Goal: Task Accomplishment & Management: Manage account settings

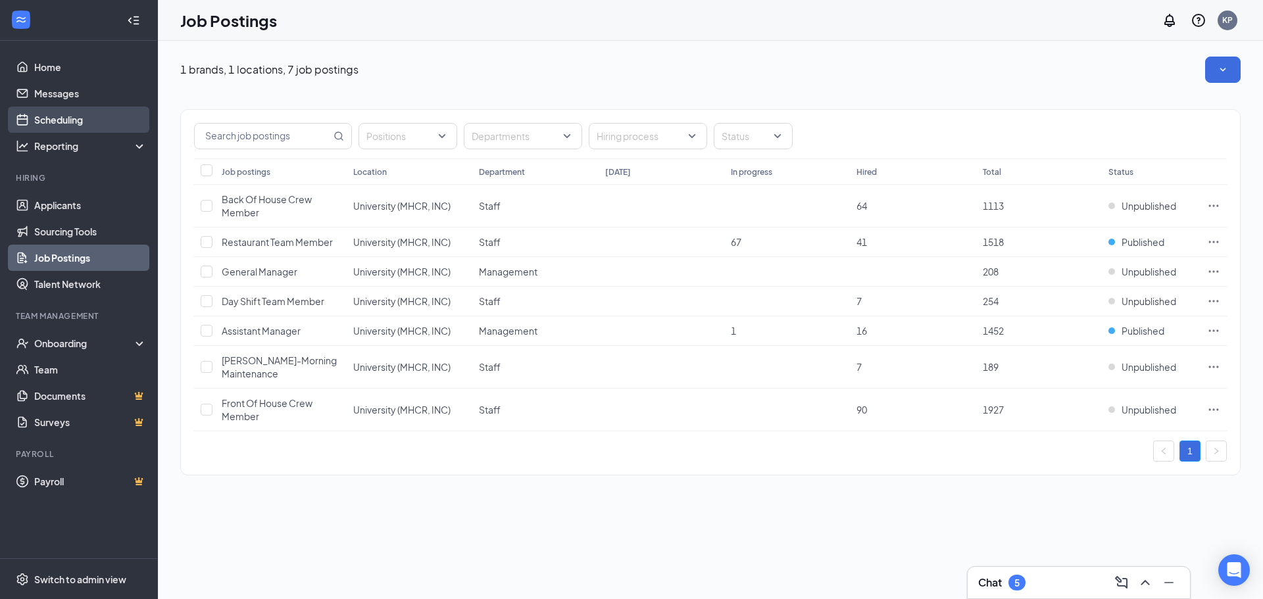
click at [89, 122] on link "Scheduling" at bounding box center [90, 120] width 112 height 26
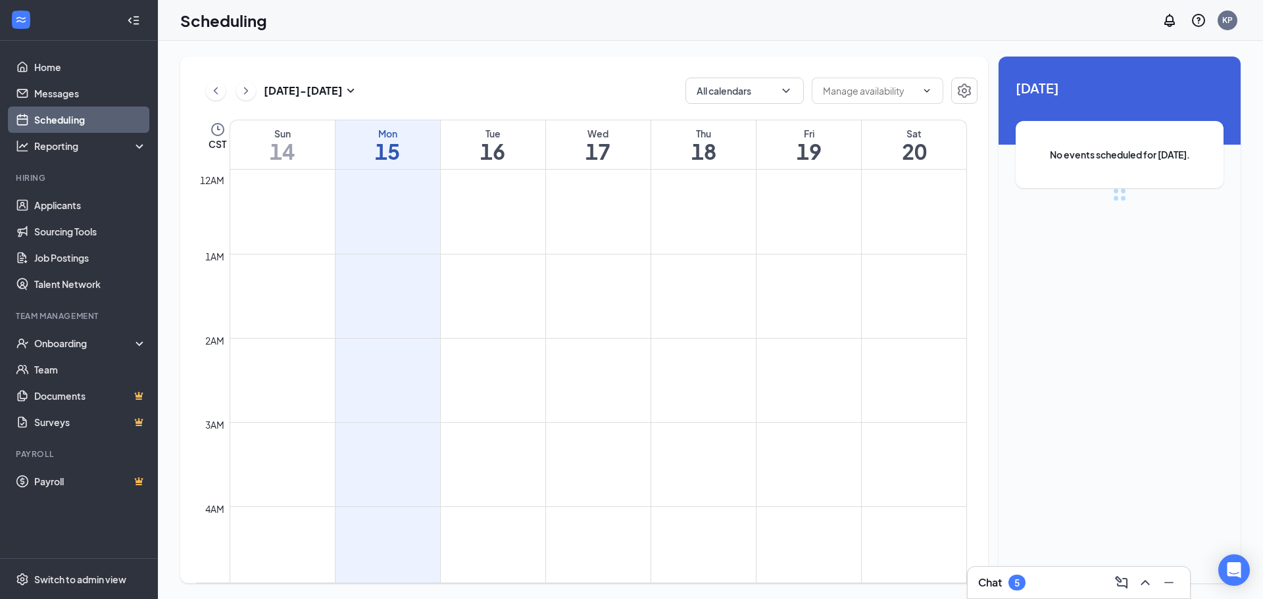
scroll to position [646, 0]
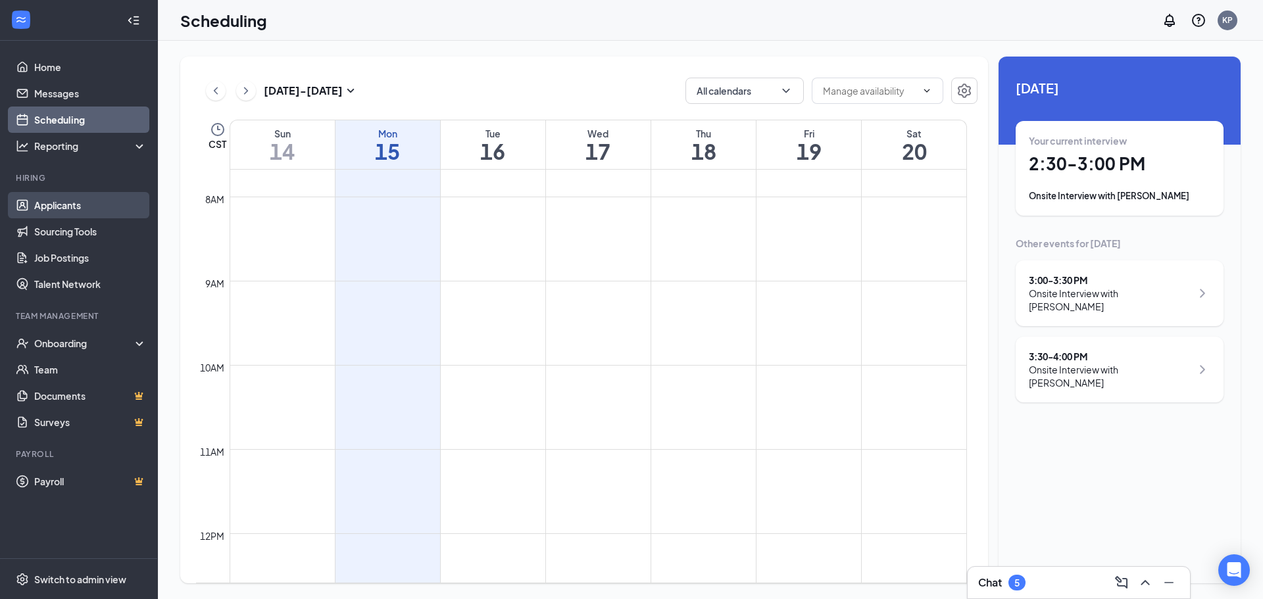
click at [62, 199] on link "Applicants" at bounding box center [90, 205] width 112 height 26
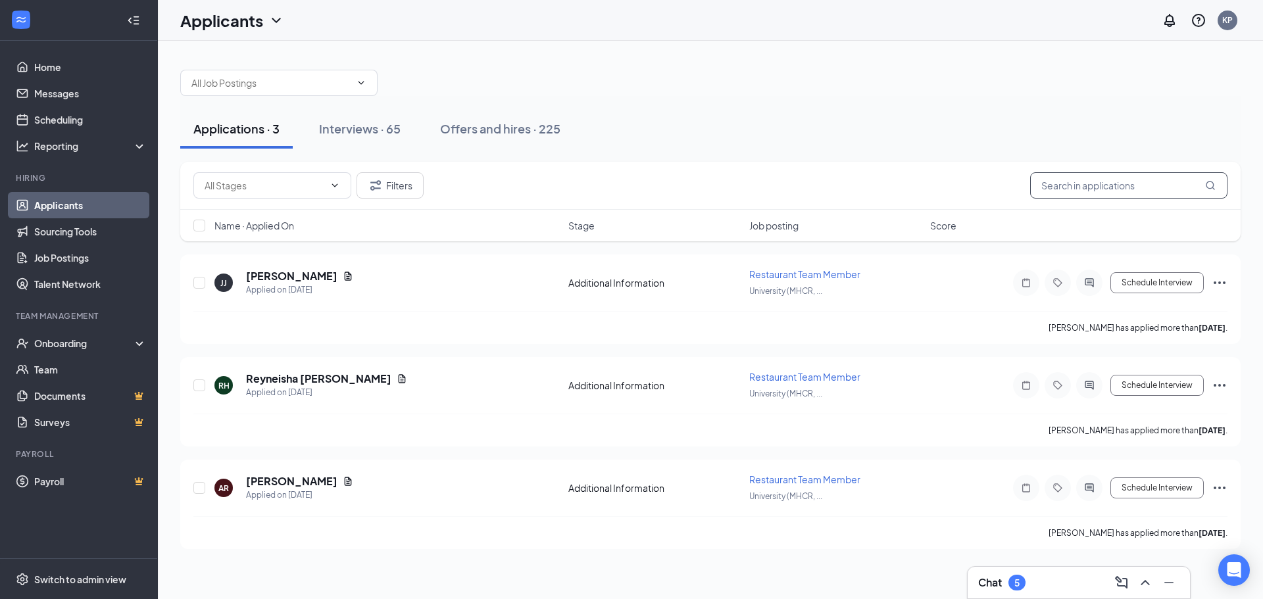
click at [1116, 191] on input "text" at bounding box center [1128, 185] width 197 height 26
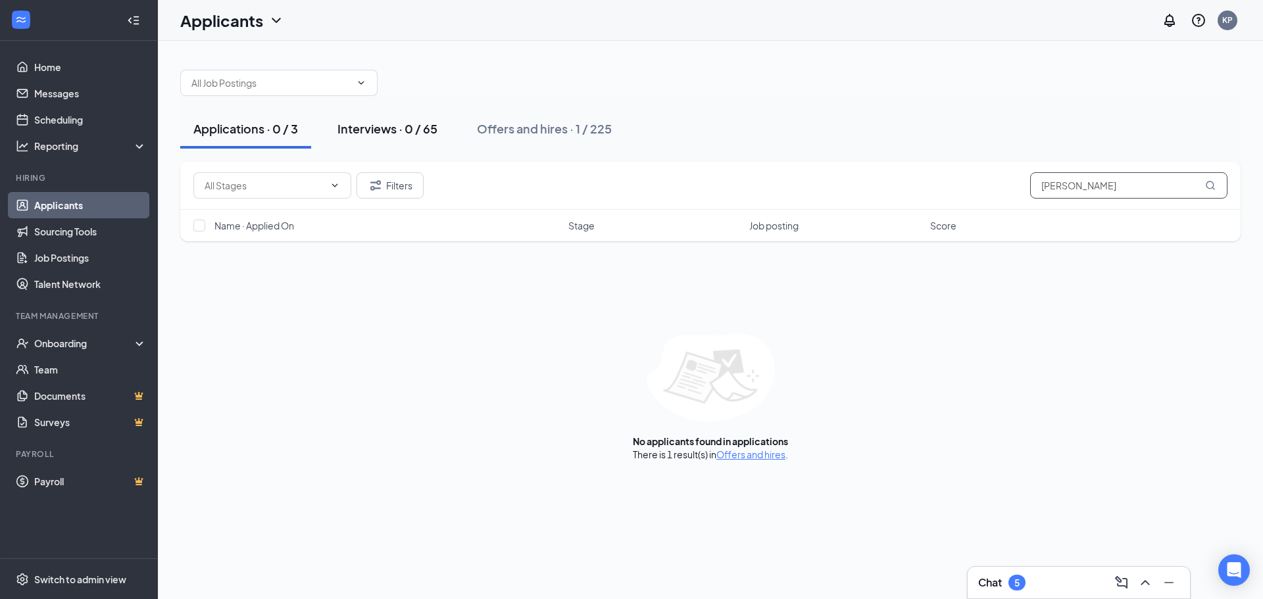
type input "[PERSON_NAME]"
click at [346, 148] on button "Interviews · 0 / 65" at bounding box center [387, 128] width 126 height 39
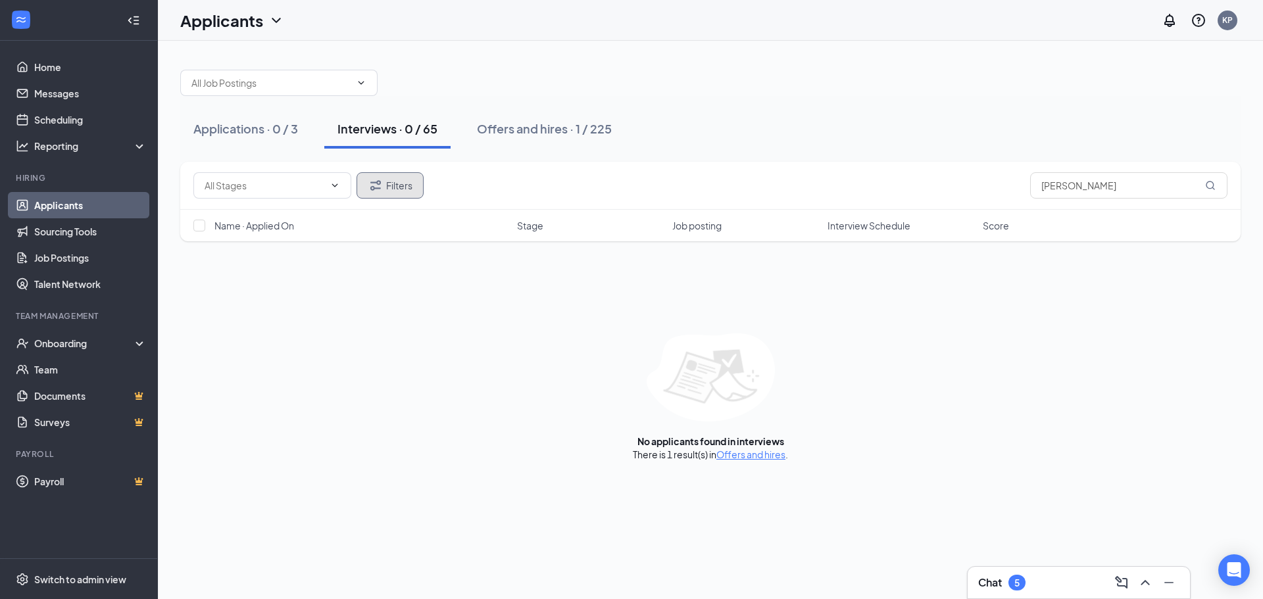
click at [398, 178] on button "Filters" at bounding box center [389, 185] width 67 height 26
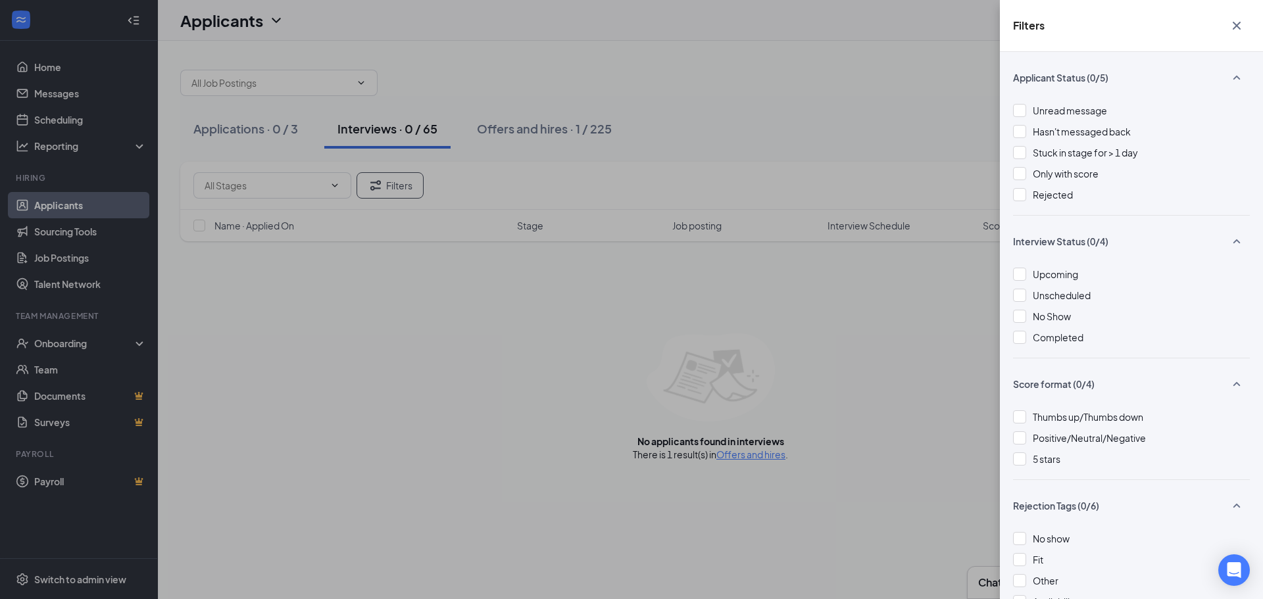
click at [1045, 204] on div "Unread message Hasn't messaged back Stuck in stage for > 1 day Only with score …" at bounding box center [1131, 159] width 237 height 112
click at [1038, 196] on span "Rejected" at bounding box center [1052, 195] width 40 height 12
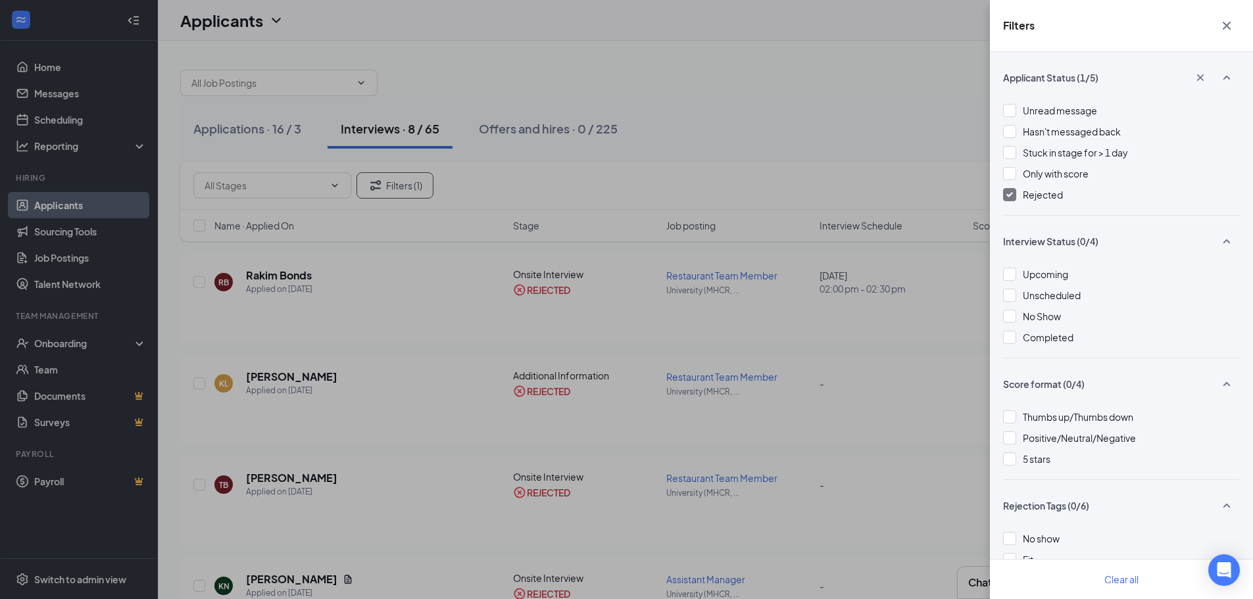
click at [871, 139] on div "Filters Applicant Status (1/5) Unread message Hasn't messaged back Stuck in sta…" at bounding box center [626, 299] width 1253 height 599
click at [761, 82] on div "Filters Applicant Status (1/5) Unread message Hasn't messaged back Stuck in sta…" at bounding box center [626, 299] width 1253 height 599
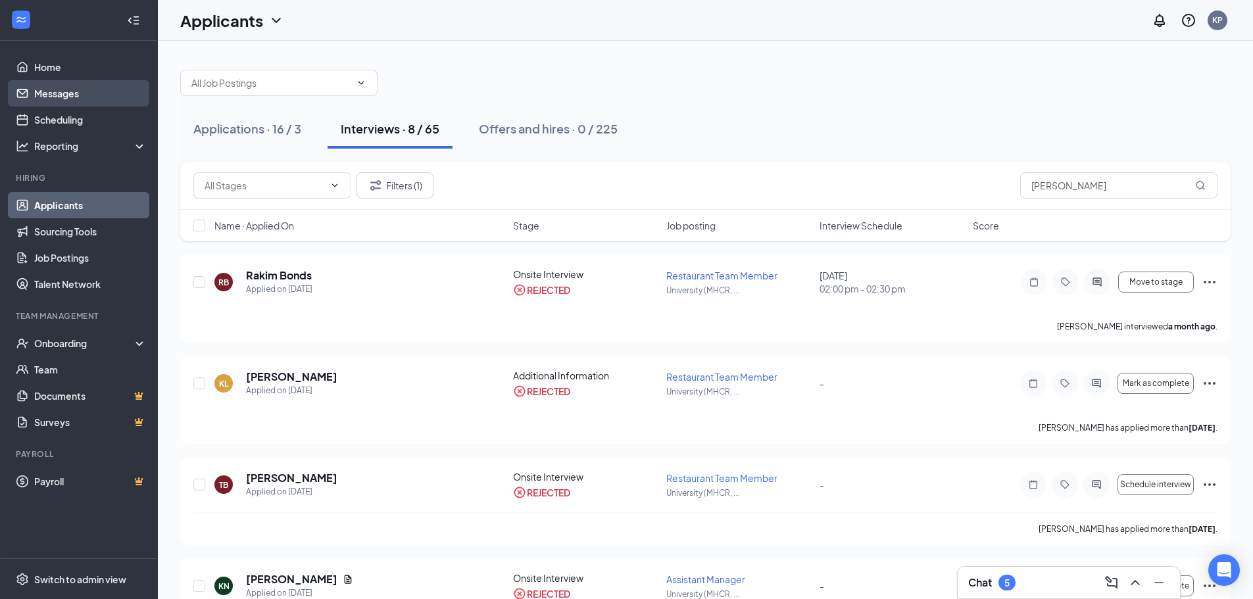
click at [70, 97] on link "Messages" at bounding box center [90, 93] width 112 height 26
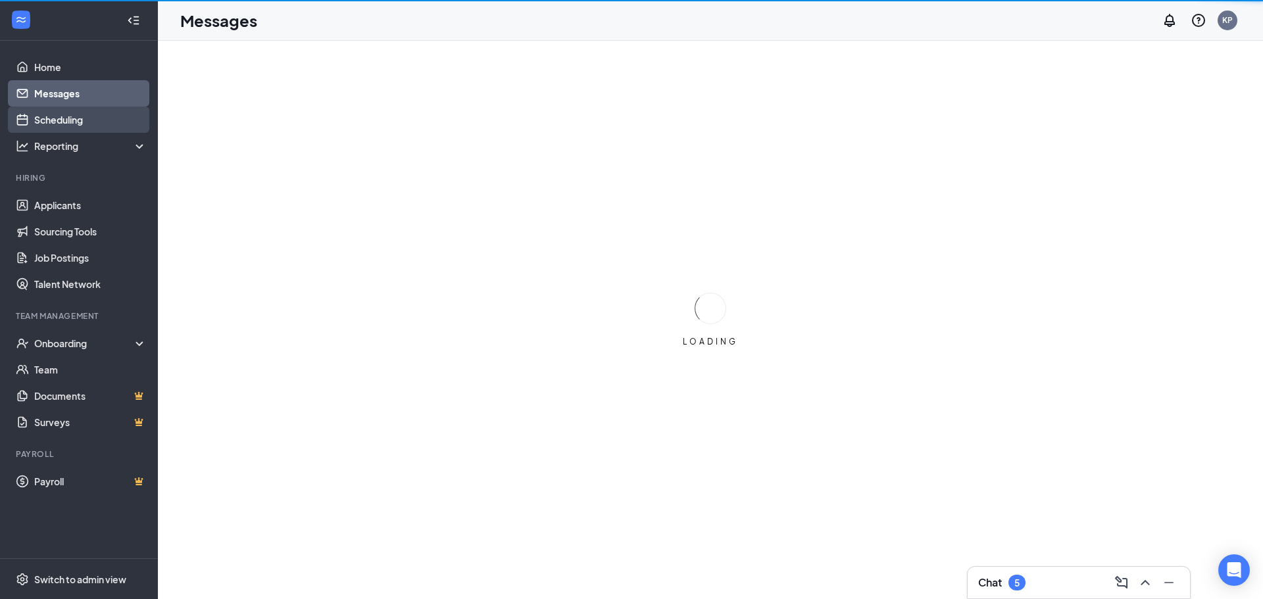
click at [62, 110] on link "Scheduling" at bounding box center [90, 120] width 112 height 26
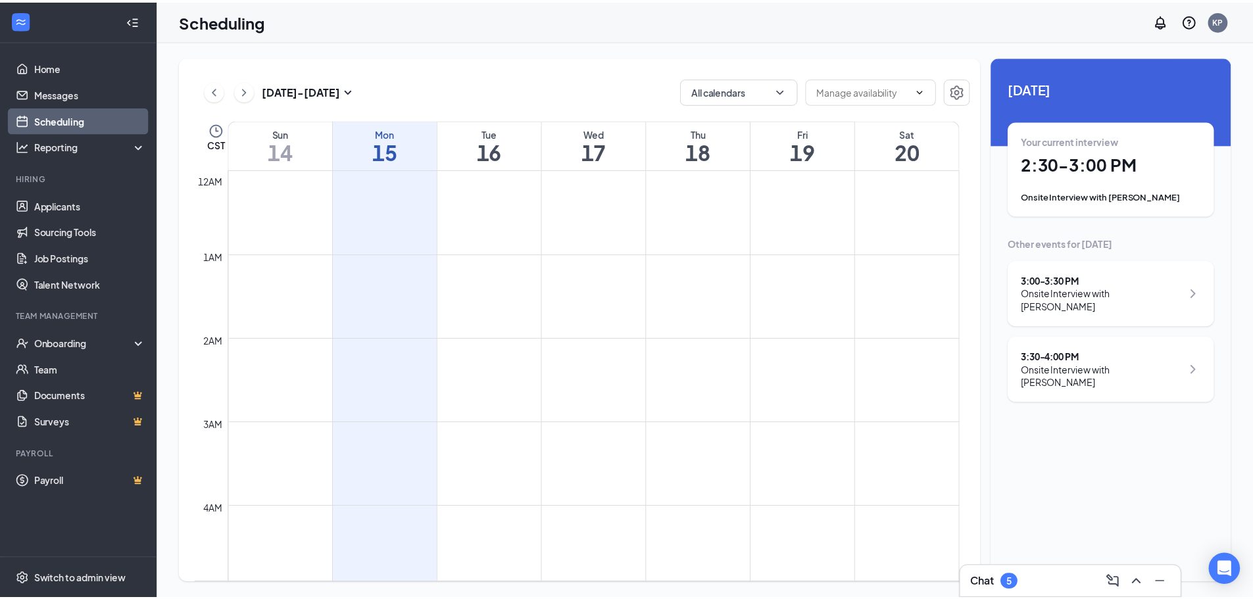
scroll to position [646, 0]
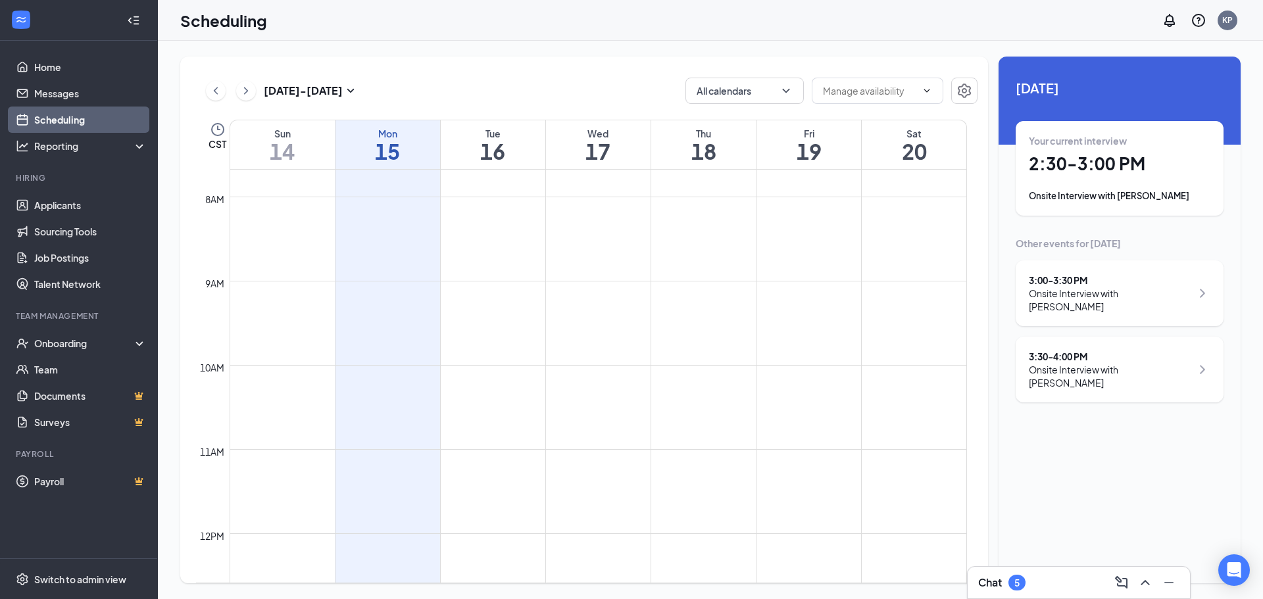
click at [1148, 305] on div "Onsite Interview with [PERSON_NAME]" at bounding box center [1109, 300] width 162 height 26
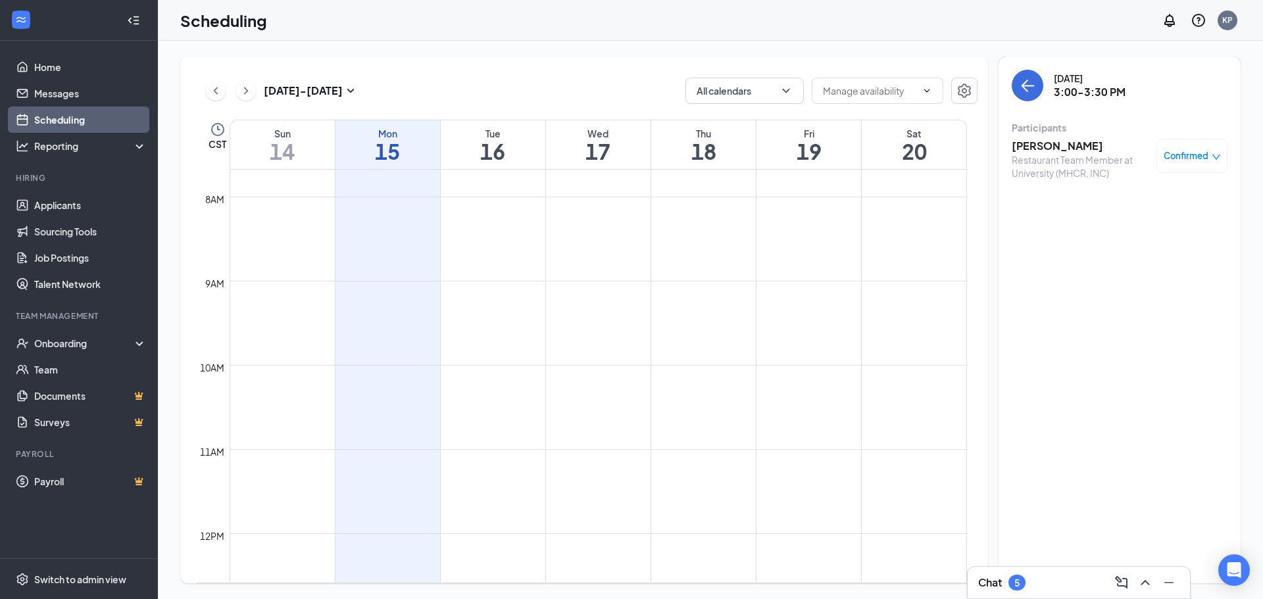
click at [1047, 157] on div "Restaurant Team Member at University (MHCR, INC)" at bounding box center [1080, 166] width 138 height 26
click at [1055, 137] on div "[PERSON_NAME] Restaurant Team Member at University (MHCR, INC) Confirmed" at bounding box center [1119, 159] width 216 height 50
click at [1061, 145] on h3 "[PERSON_NAME]" at bounding box center [1080, 146] width 138 height 14
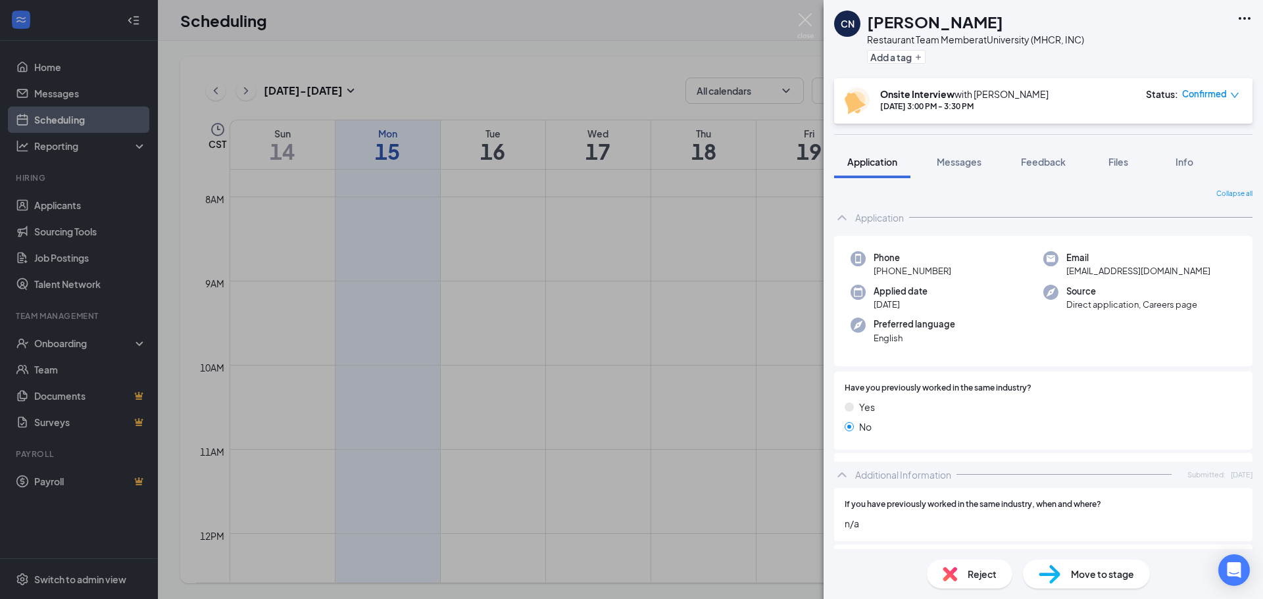
click at [1241, 16] on icon "Ellipses" at bounding box center [1244, 19] width 16 height 16
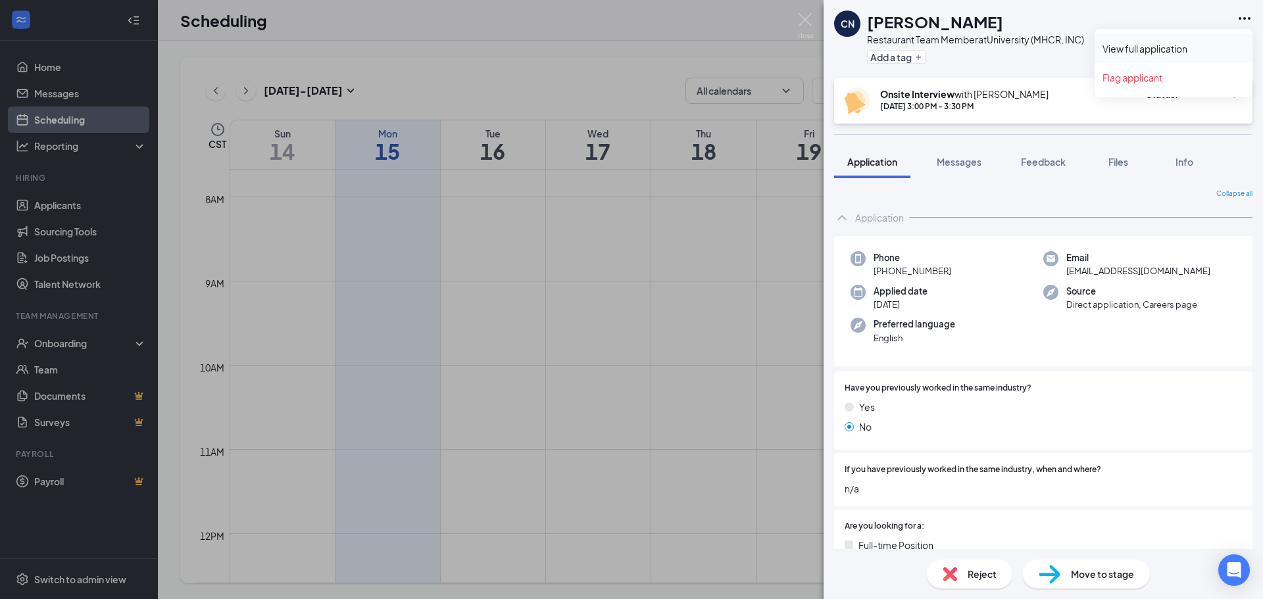
click at [1172, 47] on link "View full application" at bounding box center [1173, 48] width 142 height 13
click at [80, 74] on div "CN Cambria [PERSON_NAME] Restaurant Team Member at University (MHCR, INC) Add a…" at bounding box center [631, 299] width 1263 height 599
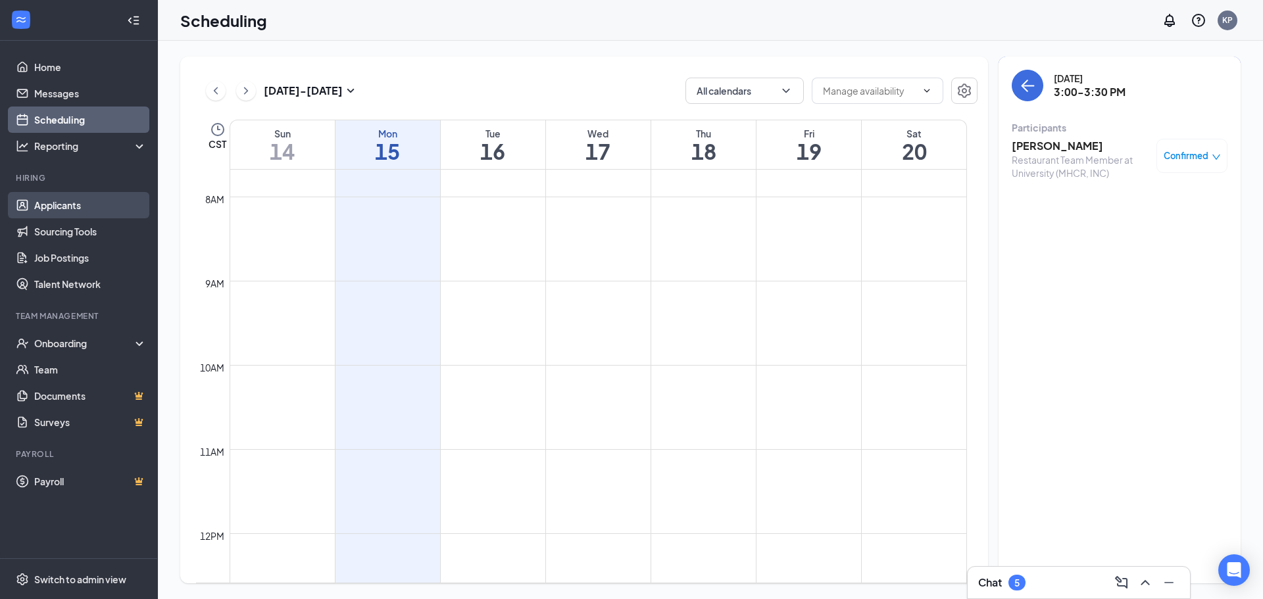
click at [107, 216] on link "Applicants" at bounding box center [90, 205] width 112 height 26
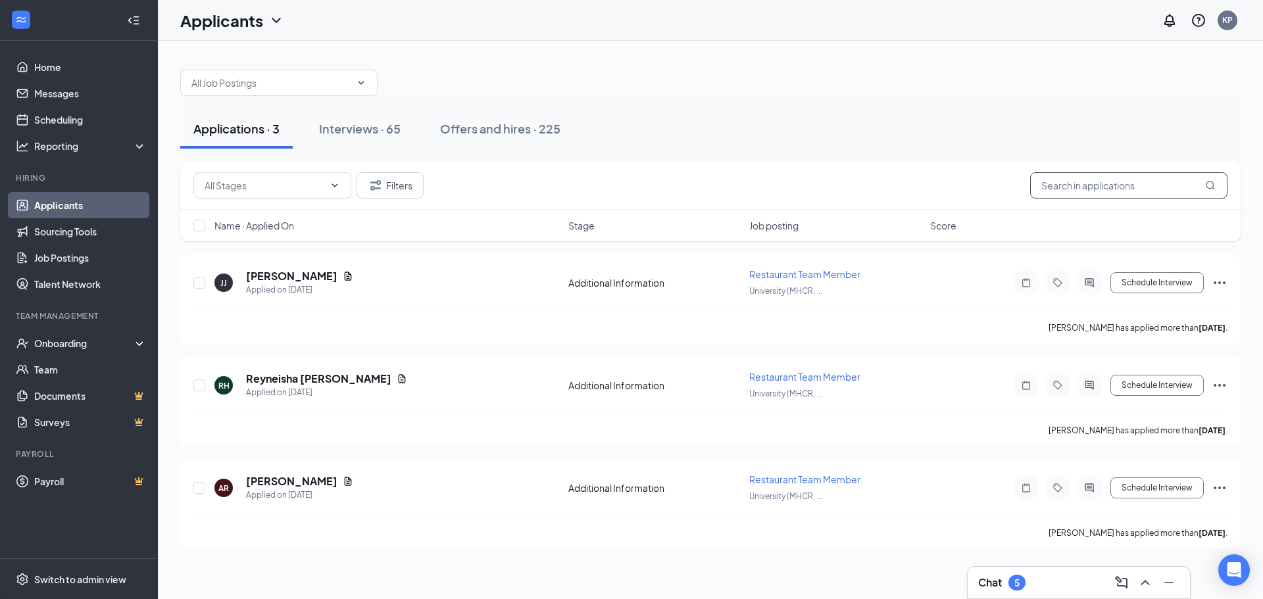
click at [1101, 183] on input "text" at bounding box center [1128, 185] width 197 height 26
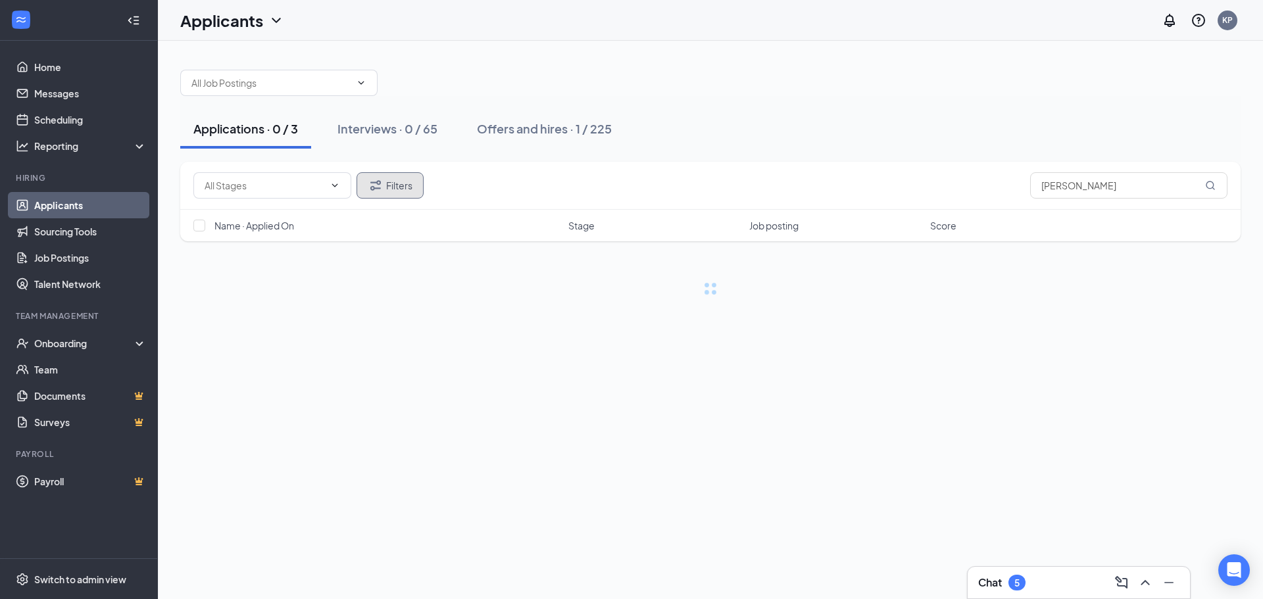
click at [408, 188] on button "Filters" at bounding box center [389, 185] width 67 height 26
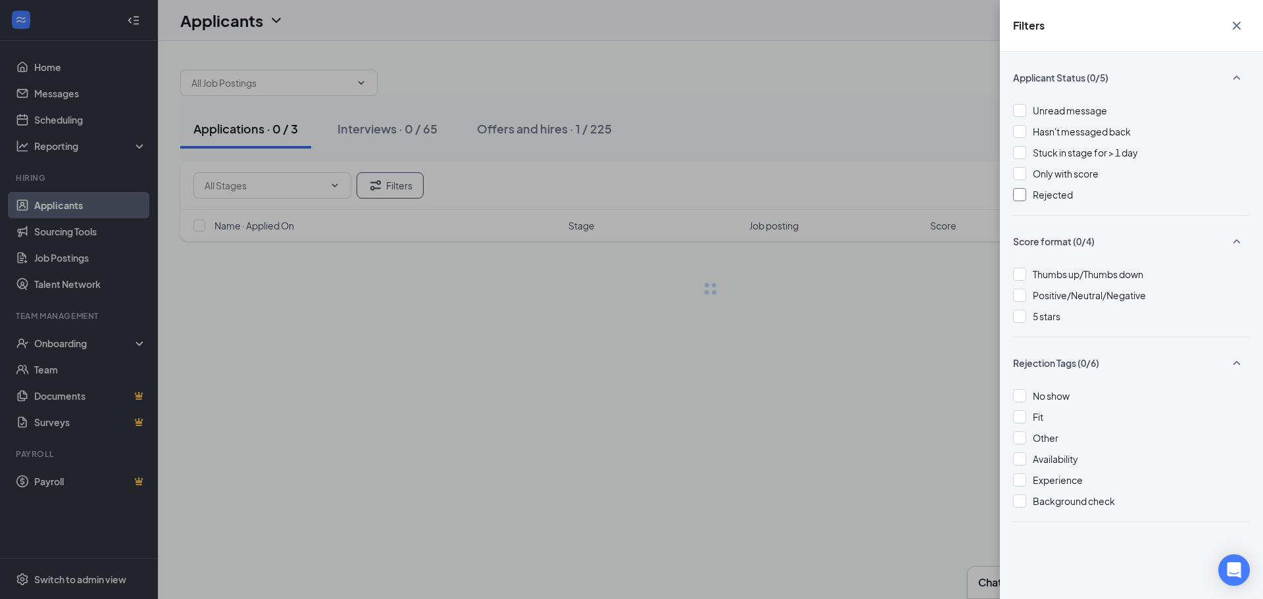
click at [1020, 193] on div "Applicant Status (0/5) Unread message Hasn't messaged back Stuck in stage for >…" at bounding box center [1131, 325] width 263 height 547
click at [1020, 193] on div at bounding box center [1019, 194] width 13 height 13
click at [898, 158] on div "Filters Applicant Status (1/5) Unread message Hasn't messaged back Stuck in sta…" at bounding box center [631, 299] width 1263 height 599
click at [1235, 24] on icon "Cross" at bounding box center [1236, 26] width 8 height 8
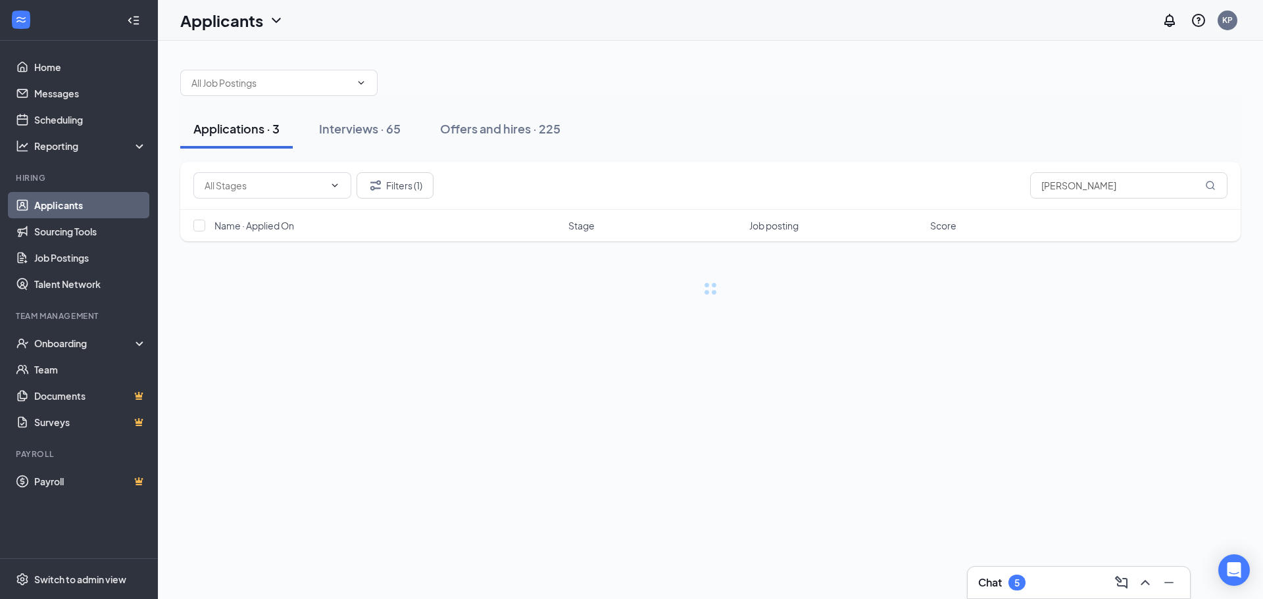
click at [827, 133] on div "Applications · 3 Interviews · 65 Offers and hires · 225" at bounding box center [710, 128] width 1060 height 39
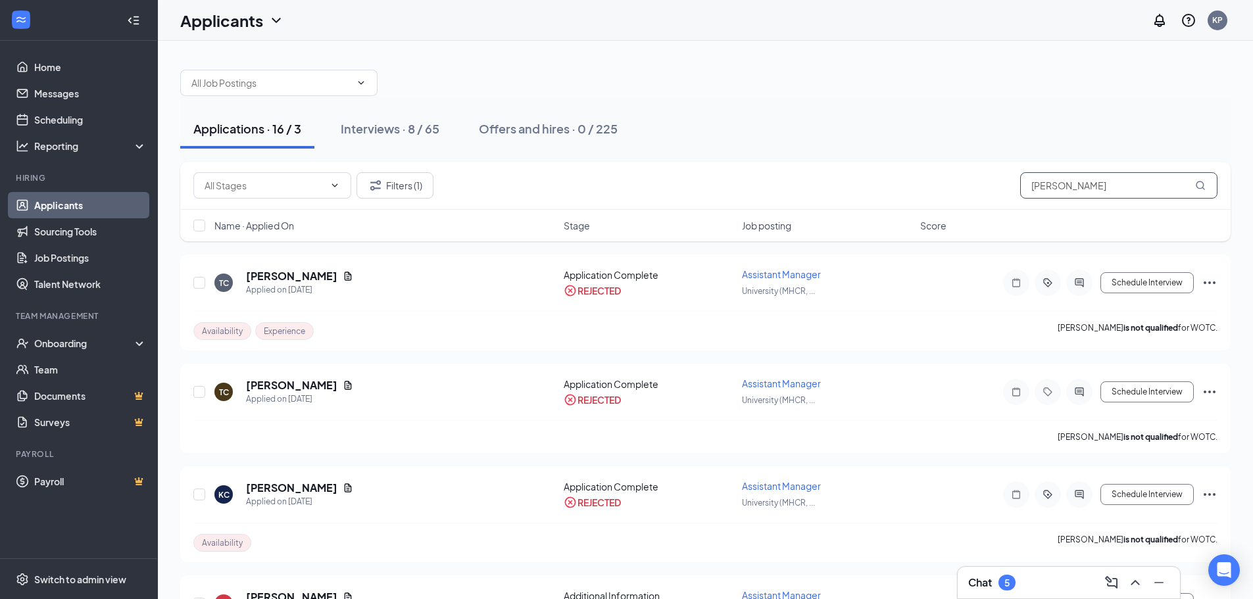
click at [1169, 185] on input "[PERSON_NAME]" at bounding box center [1118, 185] width 197 height 26
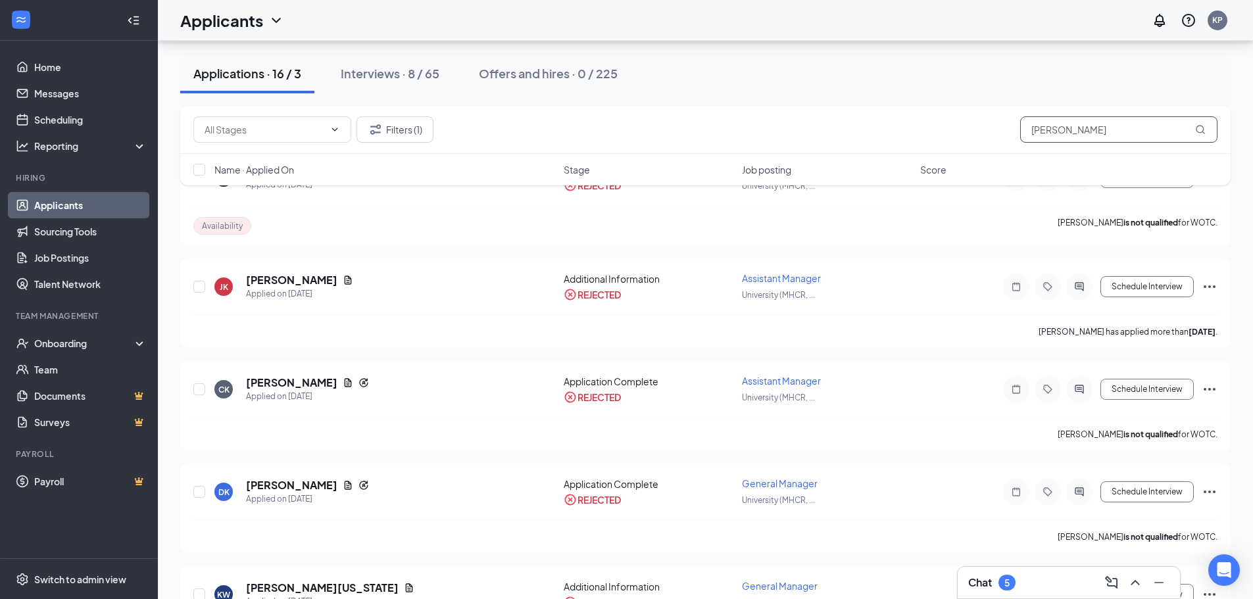
scroll to position [237, 0]
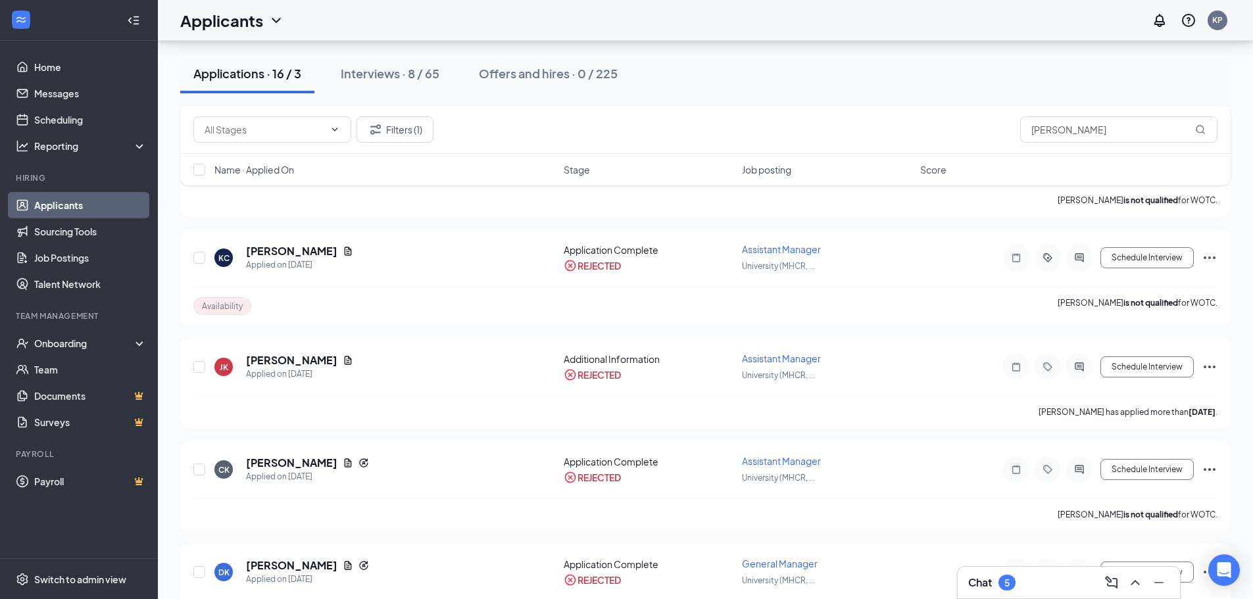
click at [1109, 145] on div "Filters (1) [PERSON_NAME]" at bounding box center [705, 130] width 1050 height 48
click at [1102, 137] on input "[PERSON_NAME]" at bounding box center [1118, 129] width 197 height 26
type input "k"
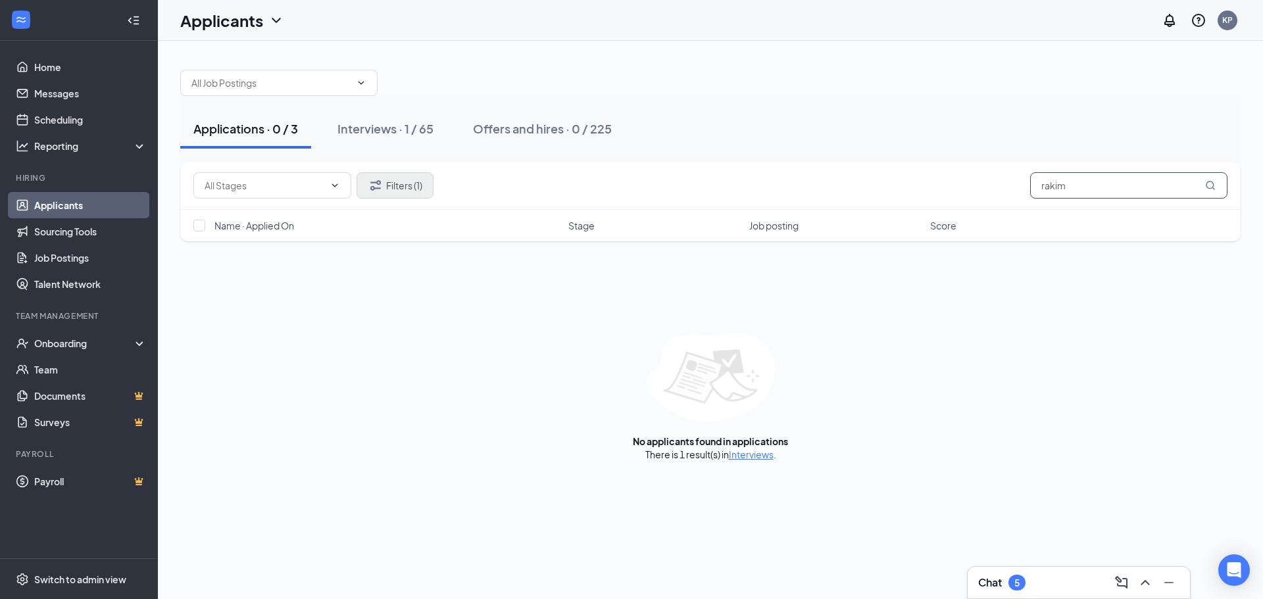
type input "rakim"
click at [400, 181] on button "Filters (1)" at bounding box center [394, 185] width 77 height 26
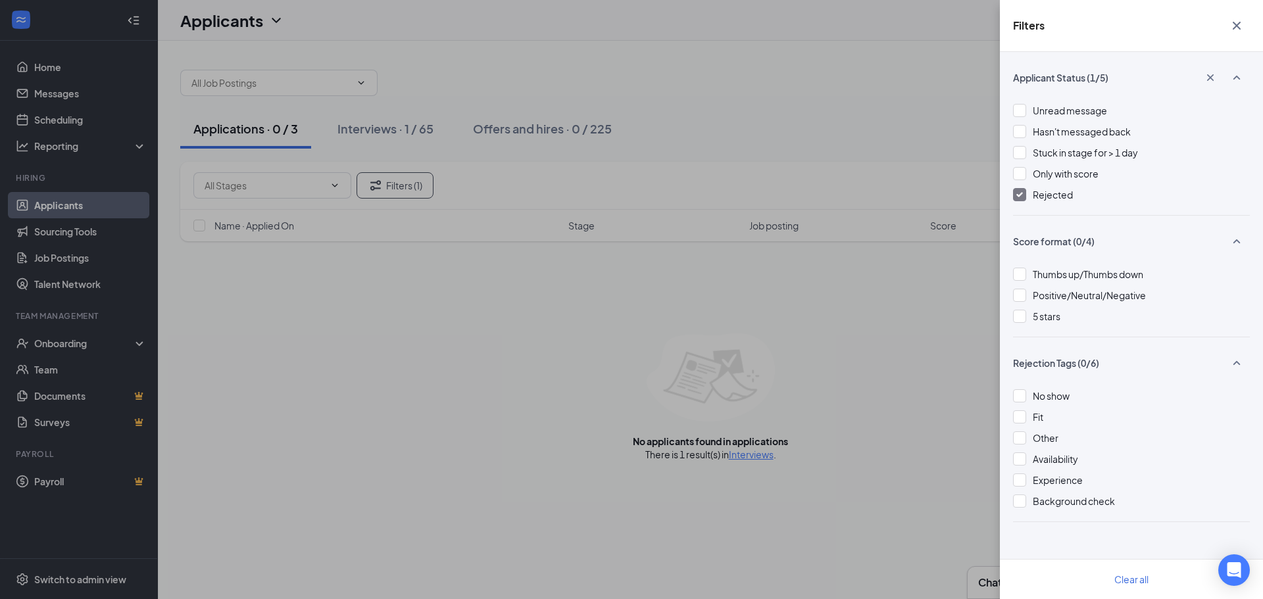
click at [679, 210] on div "Filters Applicant Status (1/5) Unread message Hasn't messaged back Stuck in sta…" at bounding box center [631, 299] width 1263 height 599
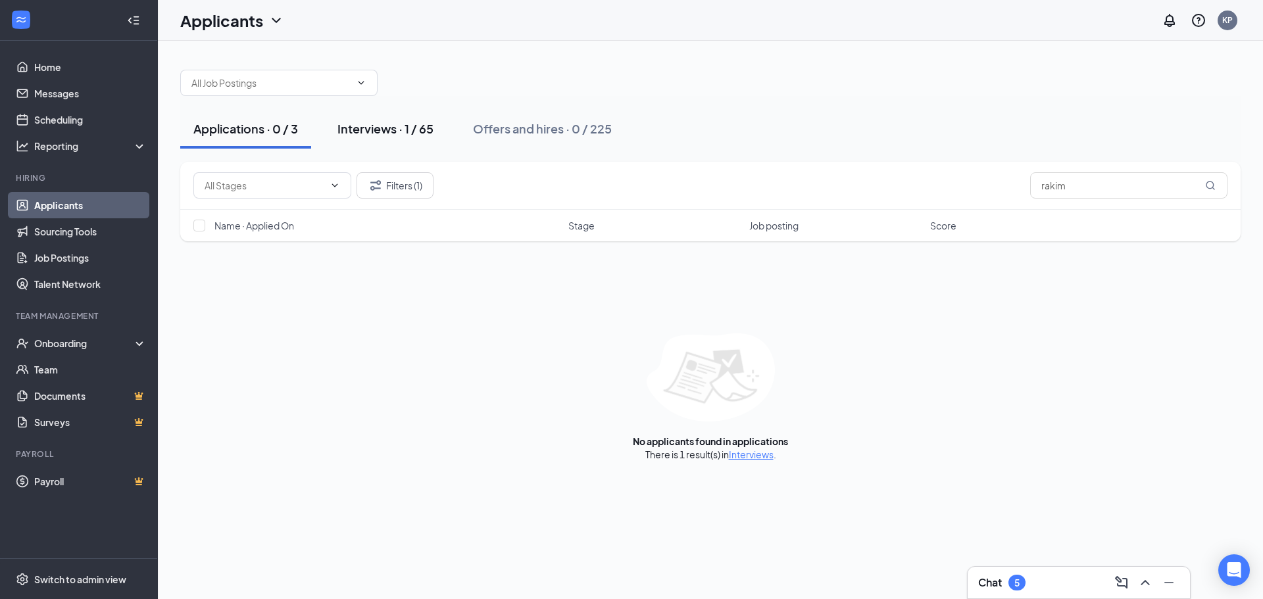
click at [396, 147] on button "Interviews · 1 / 65" at bounding box center [385, 128] width 122 height 39
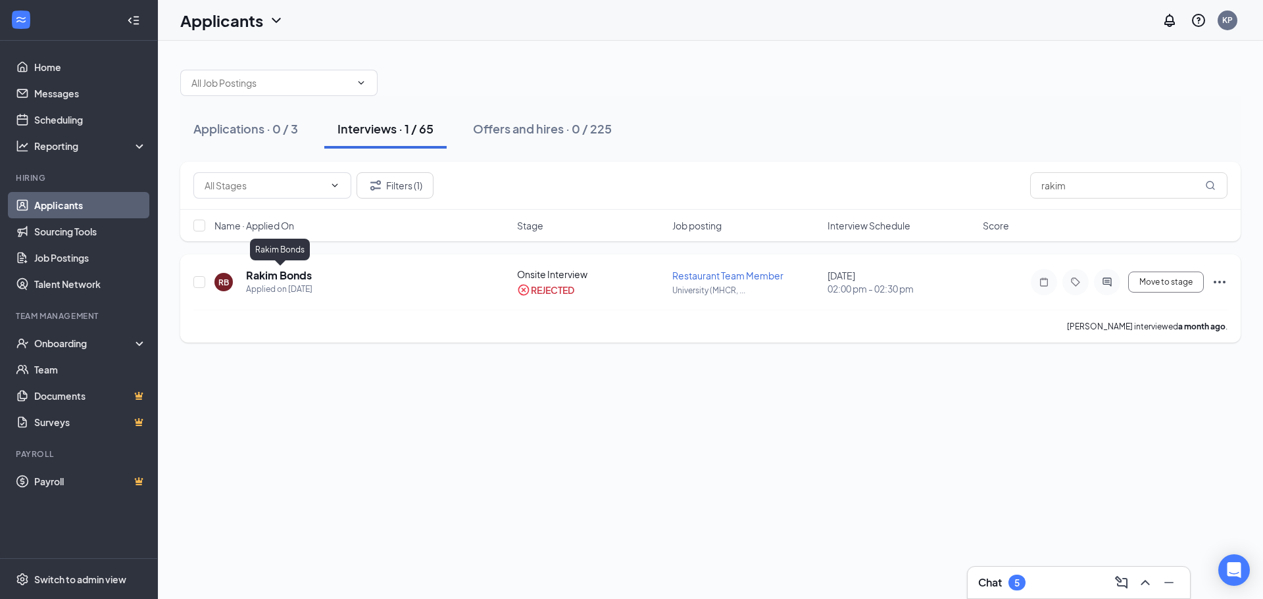
click at [305, 281] on h5 "Rakim Bonds" at bounding box center [279, 275] width 66 height 14
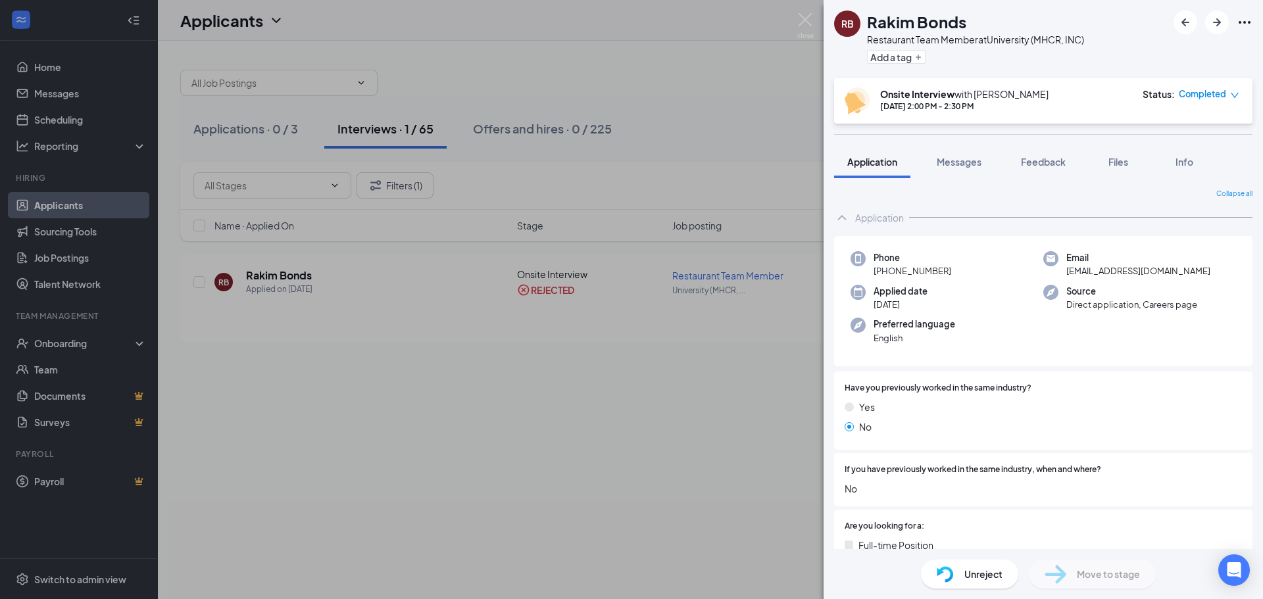
click at [481, 366] on div "RB Rakim Bonds Restaurant Team Member at University (MHCR, INC) Add a tag Onsit…" at bounding box center [631, 299] width 1263 height 599
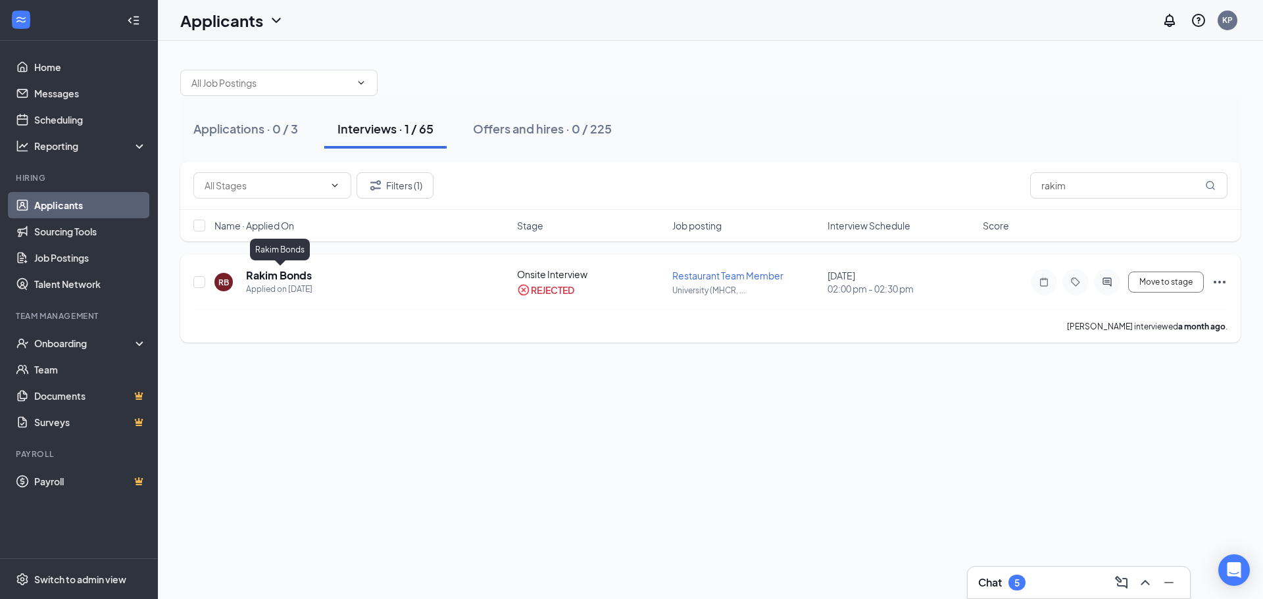
click at [301, 289] on div "Applied on [DATE]" at bounding box center [279, 289] width 66 height 13
click at [283, 274] on h5 "Rakim Bonds" at bounding box center [279, 275] width 66 height 14
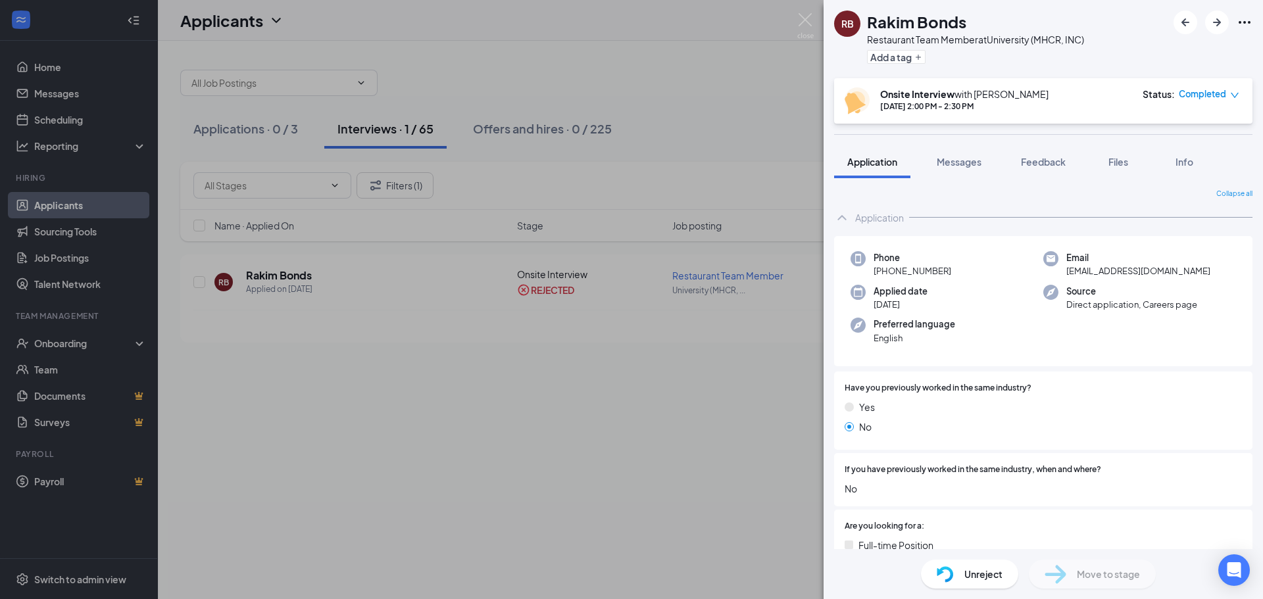
click at [1249, 21] on icon "Ellipses" at bounding box center [1244, 22] width 12 height 3
click at [1212, 54] on link "View full application" at bounding box center [1173, 52] width 142 height 13
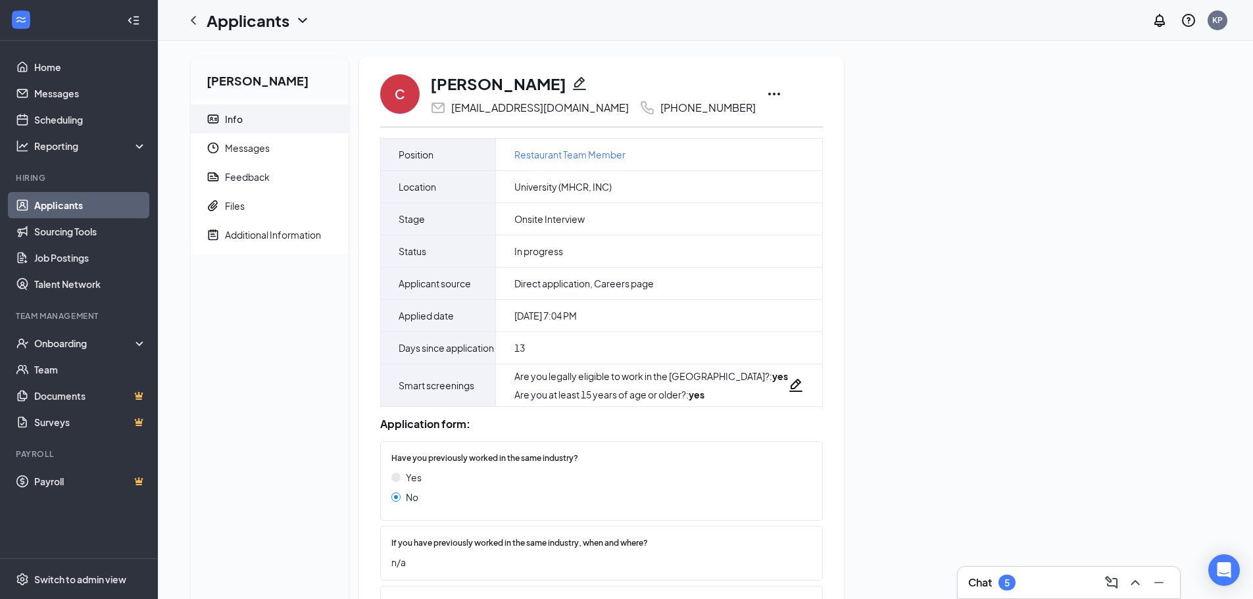
click at [753, 91] on div "C Cambria Newman cambrianewman@gmail.com +1 (309) 621-9262 Position Restaurant …" at bounding box center [601, 511] width 485 height 909
click at [766, 91] on icon "Ellipses" at bounding box center [774, 94] width 16 height 16
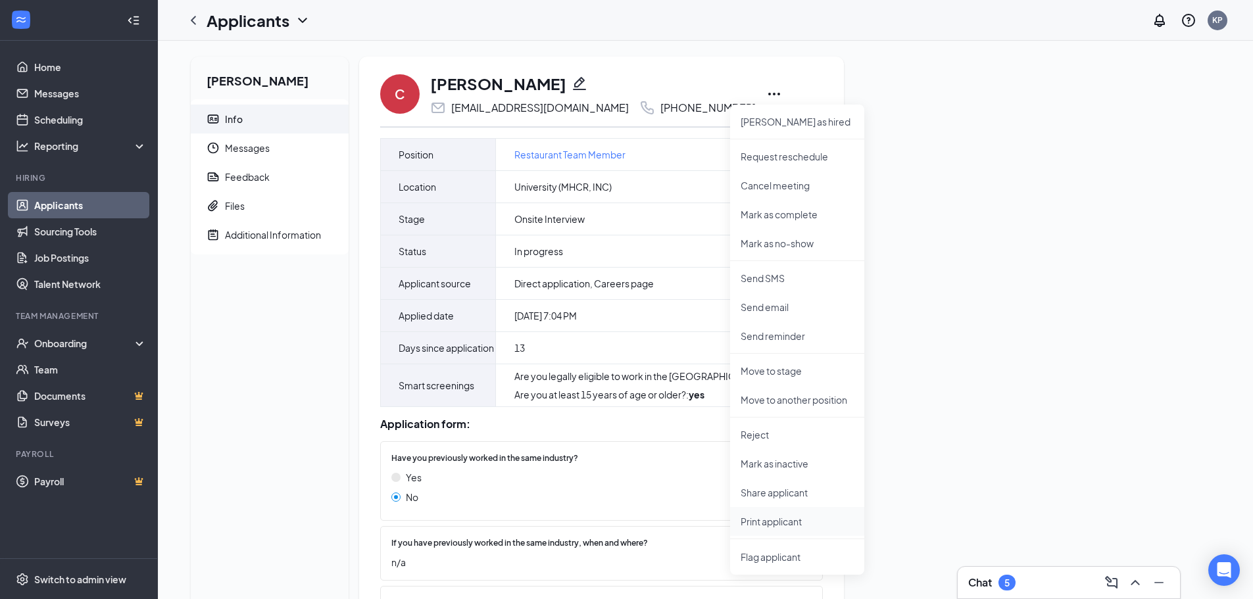
click at [742, 516] on p "Print applicant" at bounding box center [796, 521] width 113 height 13
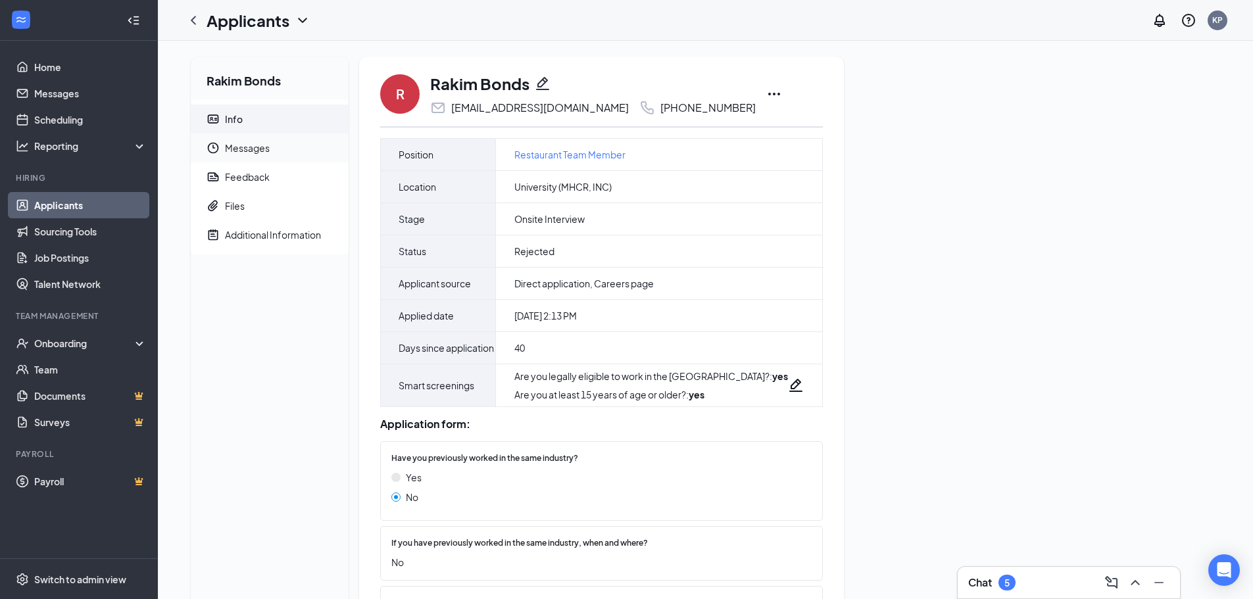
click at [225, 144] on span "Messages" at bounding box center [281, 147] width 113 height 29
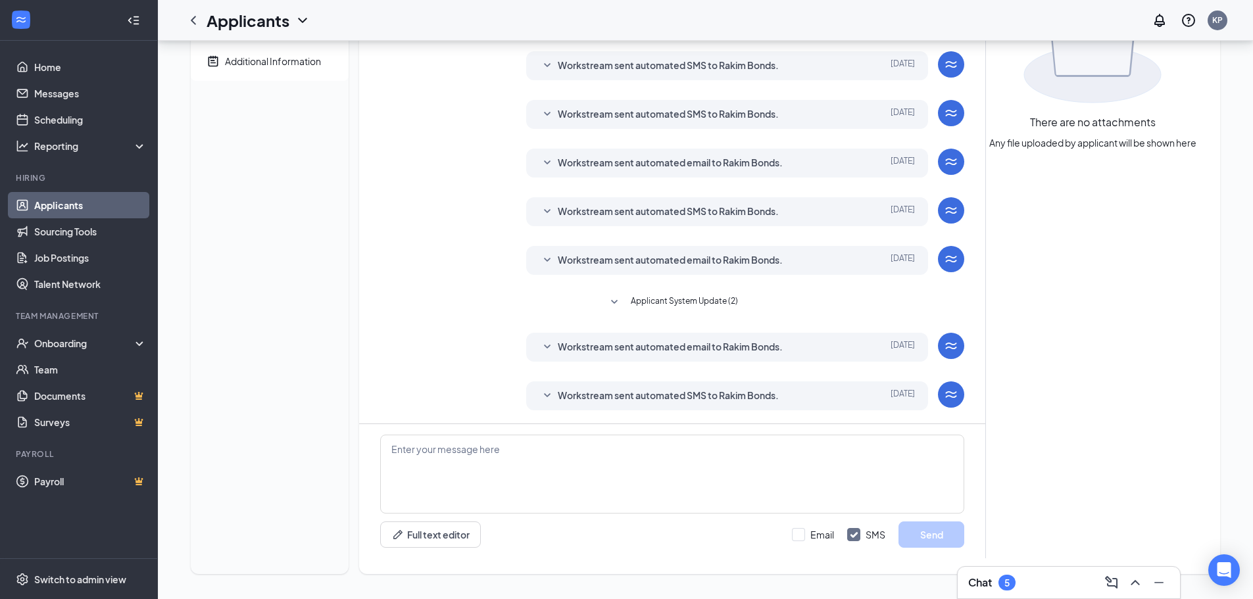
scroll to position [175, 0]
click at [652, 392] on span "Workstream sent automated SMS to Rakim Bonds." at bounding box center [668, 395] width 221 height 16
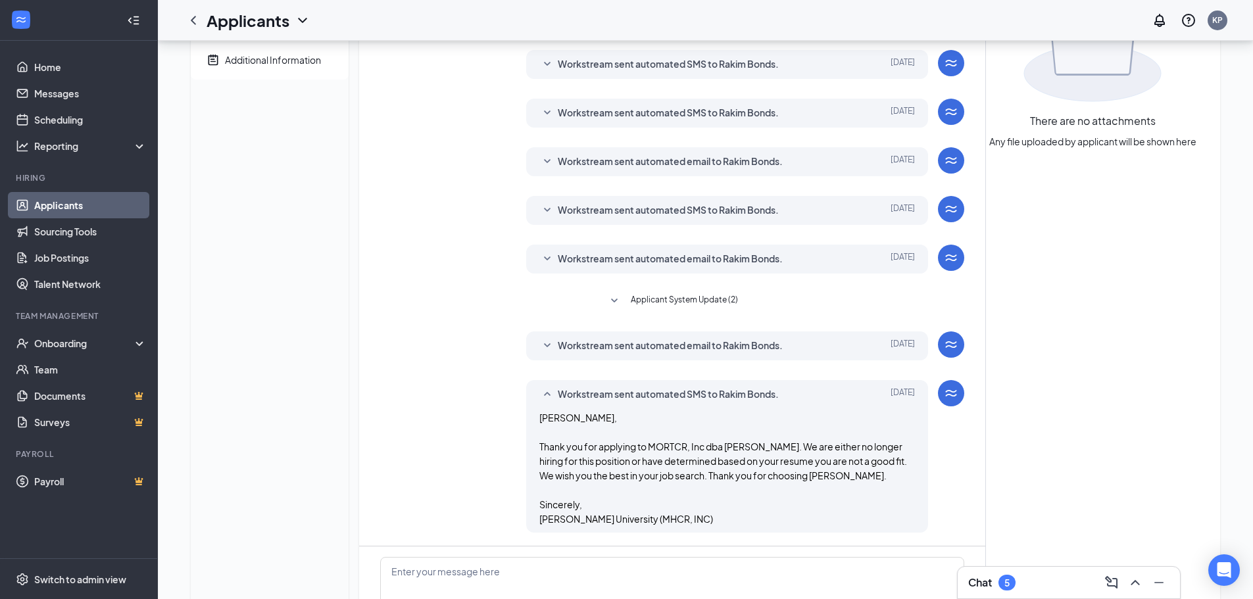
click at [652, 392] on span "Workstream sent automated SMS to Rakim Bonds." at bounding box center [668, 395] width 221 height 16
